Goal: Information Seeking & Learning: Learn about a topic

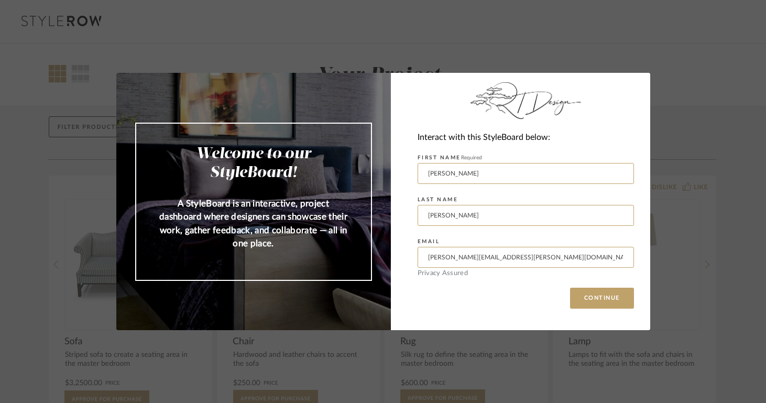
click at [655, 58] on div "Welcome to our StyleBoard! A StyleBoard is an interactive, project dashboard wh…" at bounding box center [383, 201] width 766 height 403
click at [600, 51] on div "Welcome to our StyleBoard! A StyleBoard is an interactive, project dashboard wh…" at bounding box center [383, 201] width 766 height 403
click at [589, 295] on button "CONTINUE" at bounding box center [602, 298] width 64 height 21
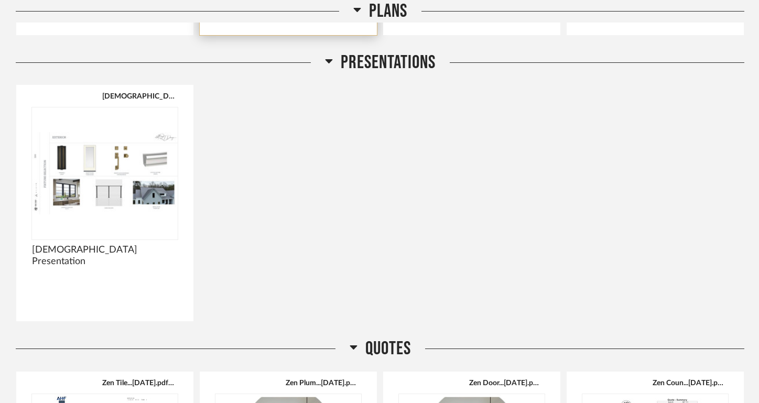
scroll to position [280, 0]
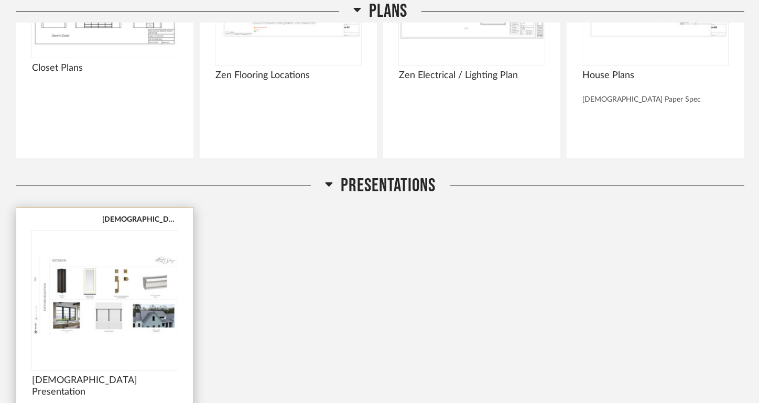
click at [0, 0] on img at bounding box center [0, 0] width 0 height 0
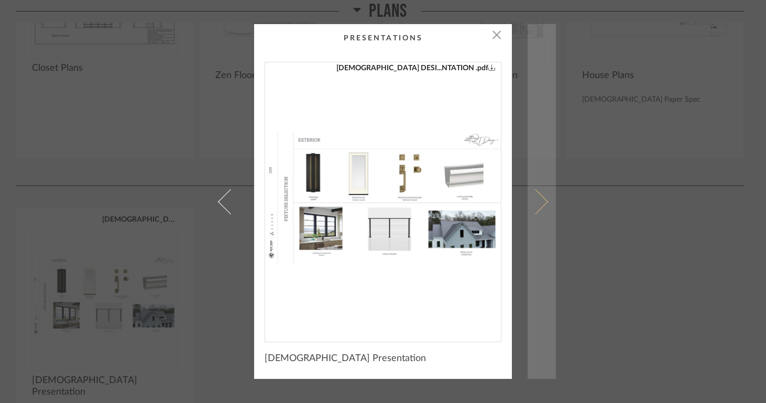
click at [542, 197] on link at bounding box center [542, 201] width 28 height 355
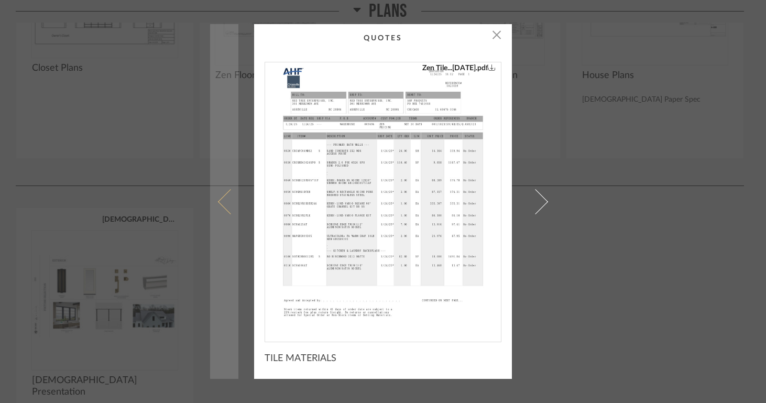
click at [218, 204] on span at bounding box center [230, 201] width 25 height 25
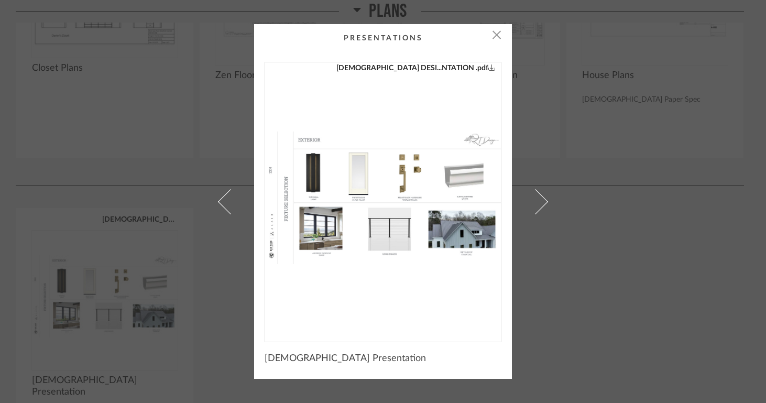
click at [126, 273] on div "× Zen DESI...NTATION .pdf Zen Presentation" at bounding box center [383, 201] width 766 height 403
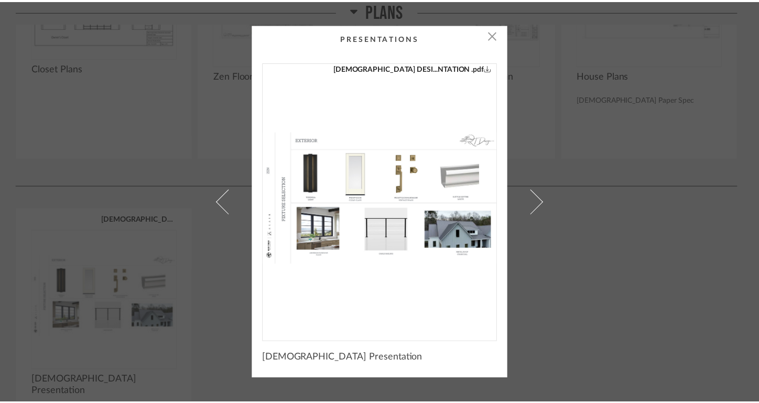
scroll to position [280, 0]
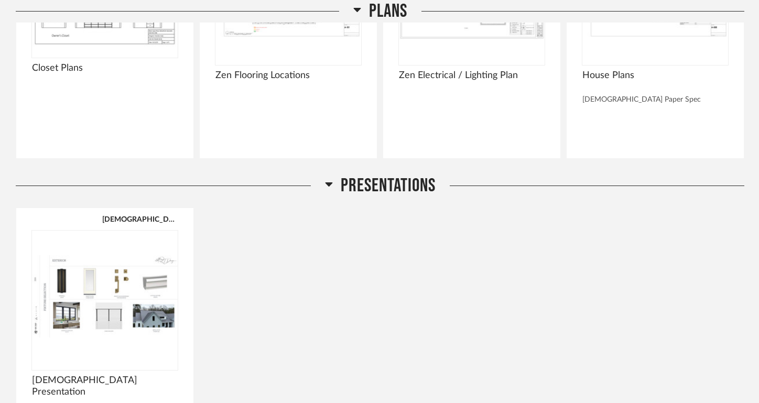
click at [126, 273] on img "0" at bounding box center [105, 296] width 146 height 131
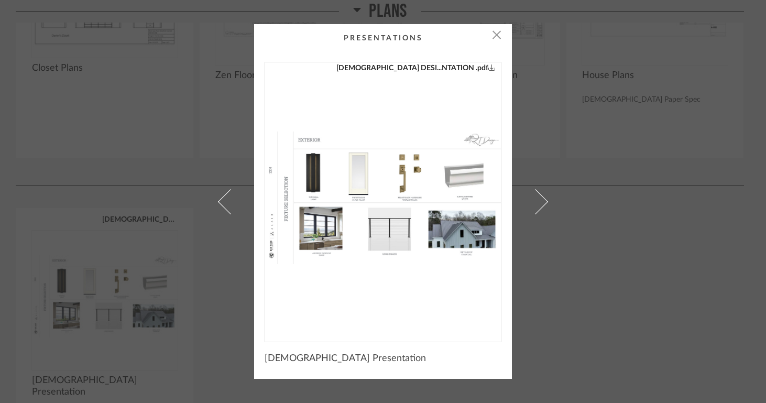
click at [344, 172] on img "0" at bounding box center [383, 197] width 236 height 271
click at [194, 106] on div "× Zen DESI...NTATION .pdf Zen Presentation" at bounding box center [383, 201] width 766 height 403
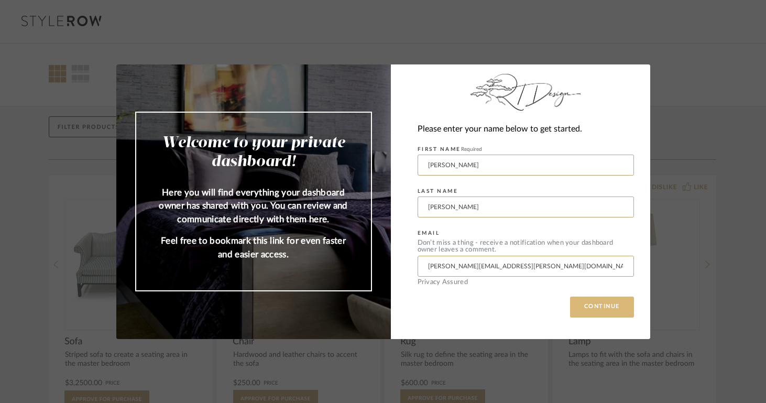
click at [590, 313] on button "CONTINUE" at bounding box center [602, 307] width 64 height 21
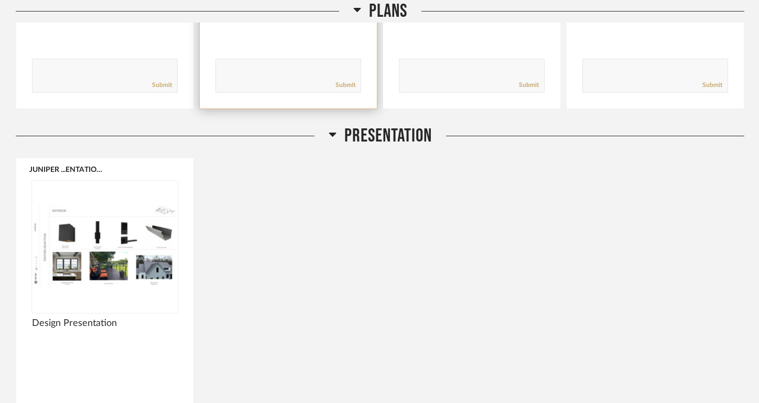
scroll to position [494, 0]
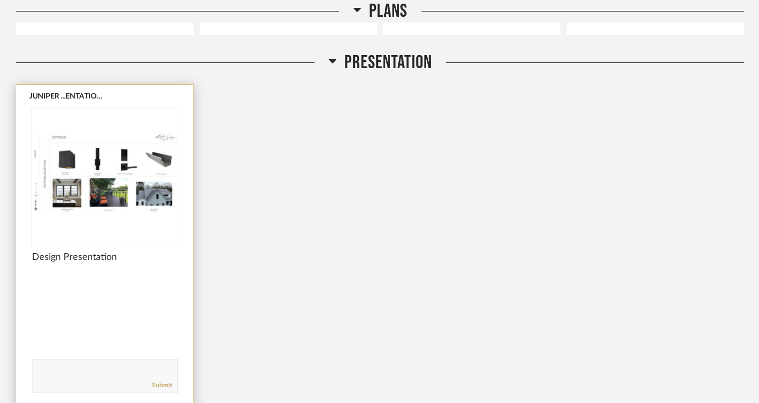
click at [0, 0] on img at bounding box center [0, 0] width 0 height 0
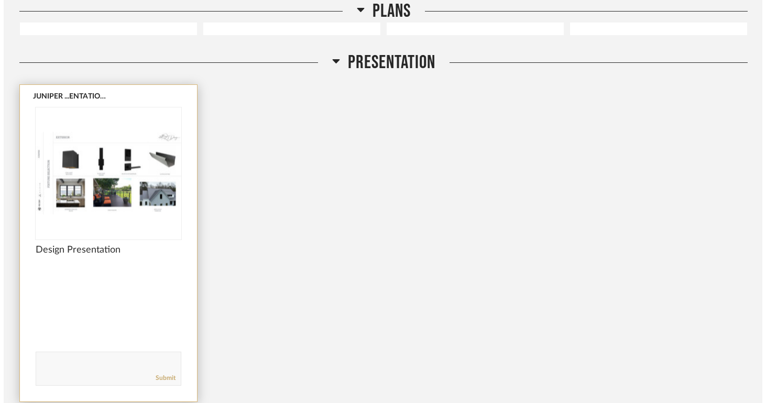
scroll to position [0, 0]
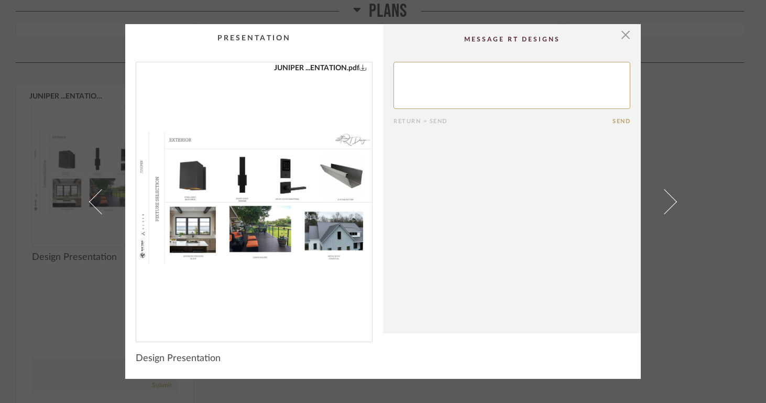
click at [285, 224] on img "0" at bounding box center [254, 197] width 236 height 271
click at [622, 38] on span "button" at bounding box center [625, 34] width 21 height 21
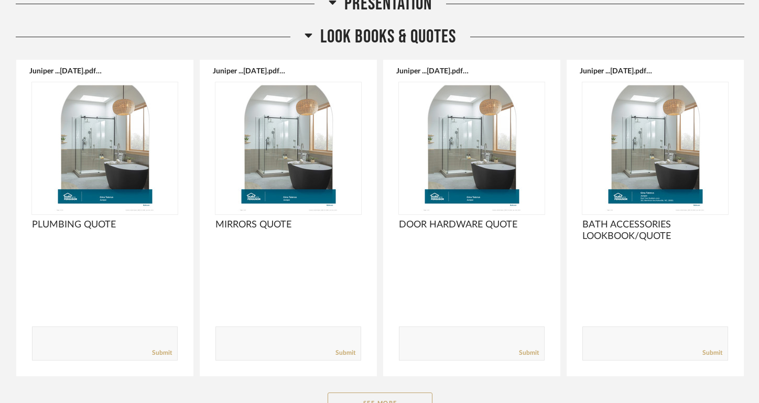
scroll to position [324, 0]
